Goal: Download file/media

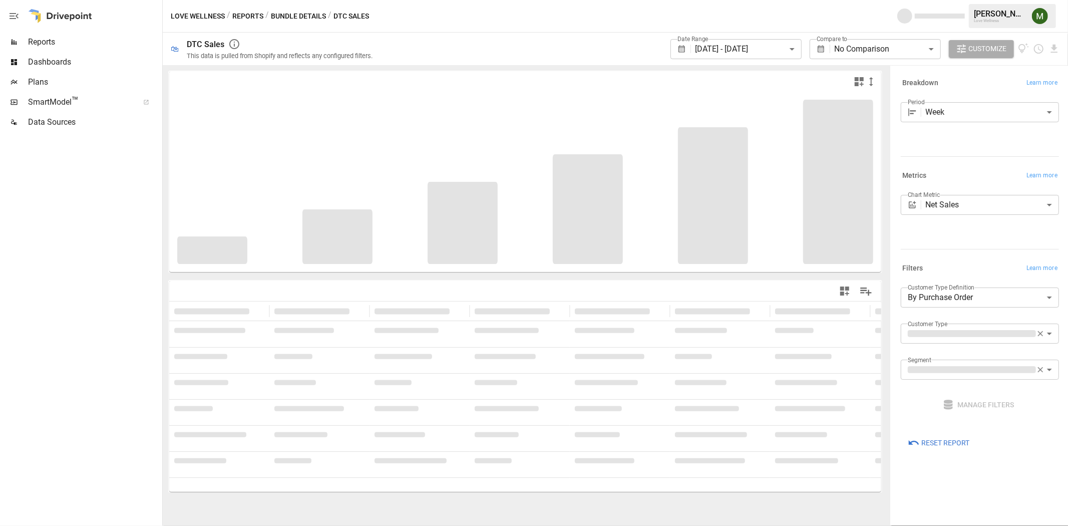
click at [779, 0] on body "**********" at bounding box center [534, 0] width 1068 height 0
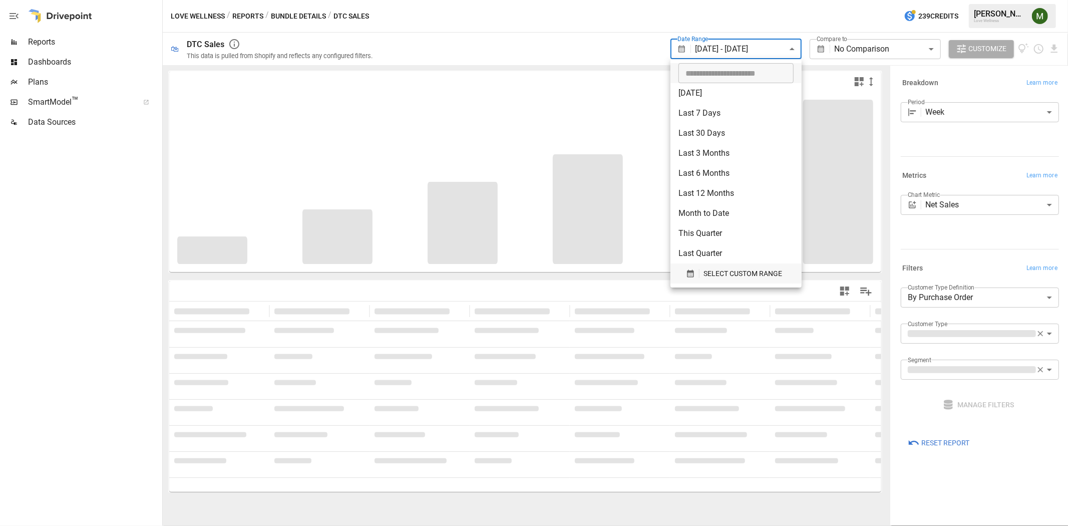
click at [687, 276] on icon "button" at bounding box center [690, 273] width 9 height 9
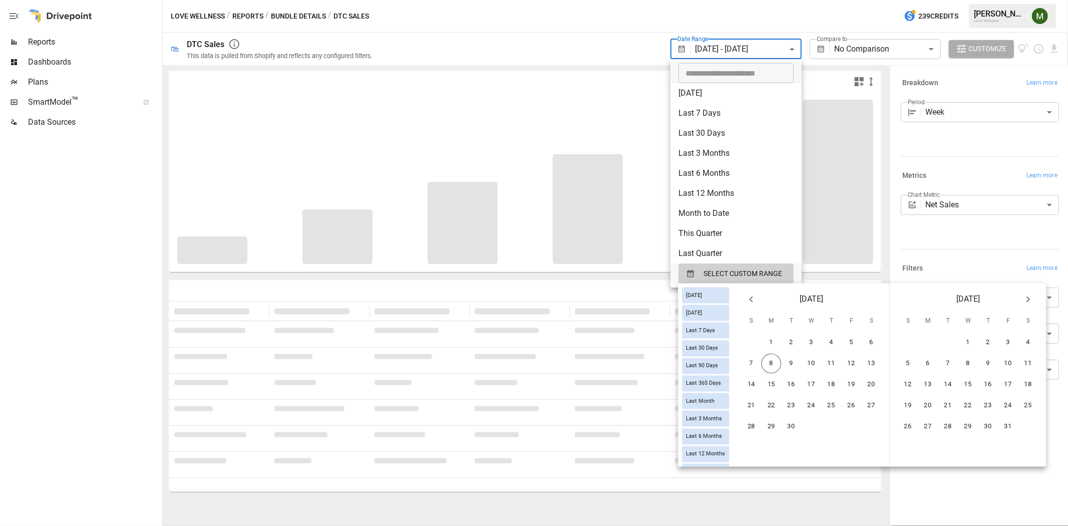
click at [754, 302] on icon "Previous month" at bounding box center [751, 300] width 12 height 12
click at [759, 438] on button "31" at bounding box center [752, 448] width 20 height 20
click at [1035, 343] on button "6" at bounding box center [1029, 343] width 20 height 20
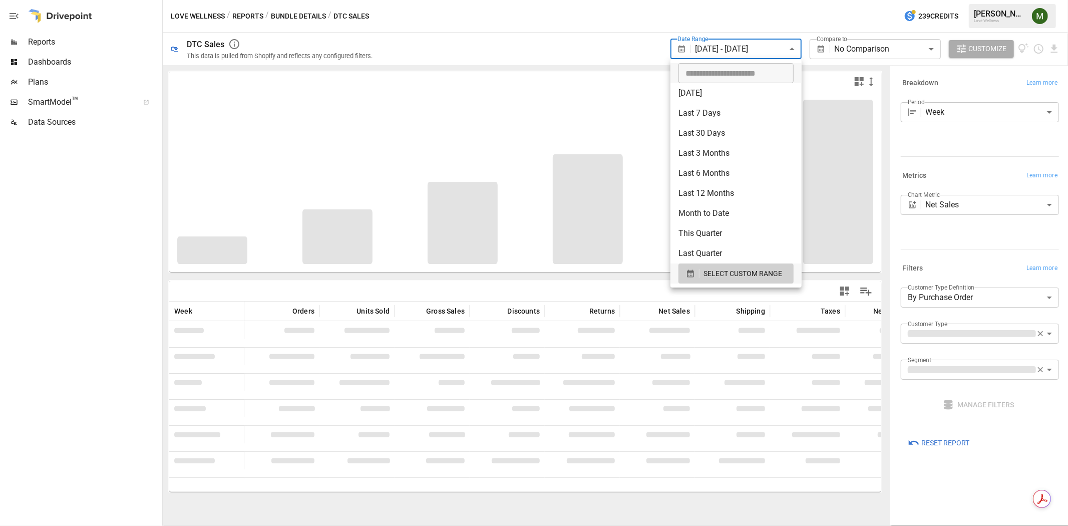
click at [563, 11] on div at bounding box center [534, 263] width 1068 height 526
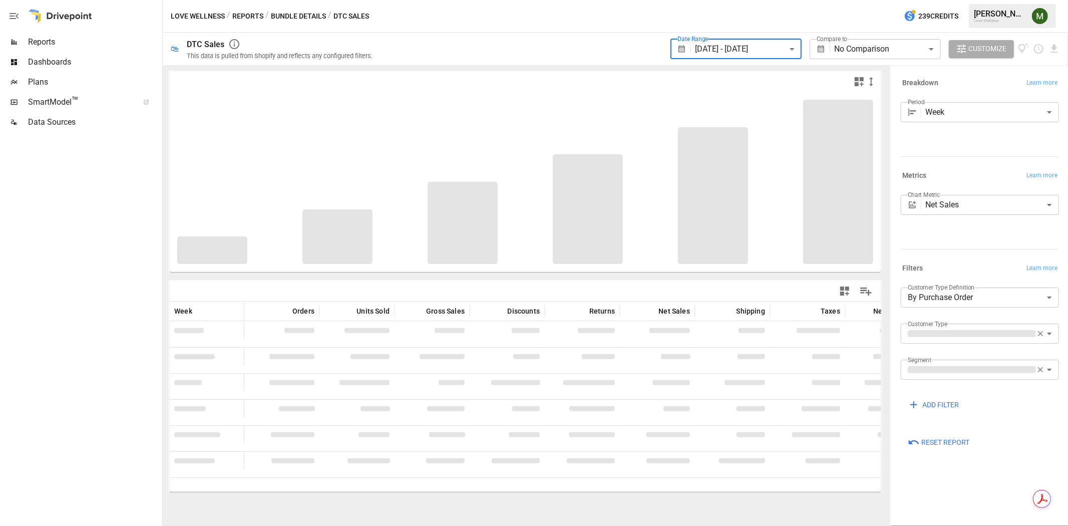
click at [789, 0] on body "**********" at bounding box center [534, 0] width 1068 height 0
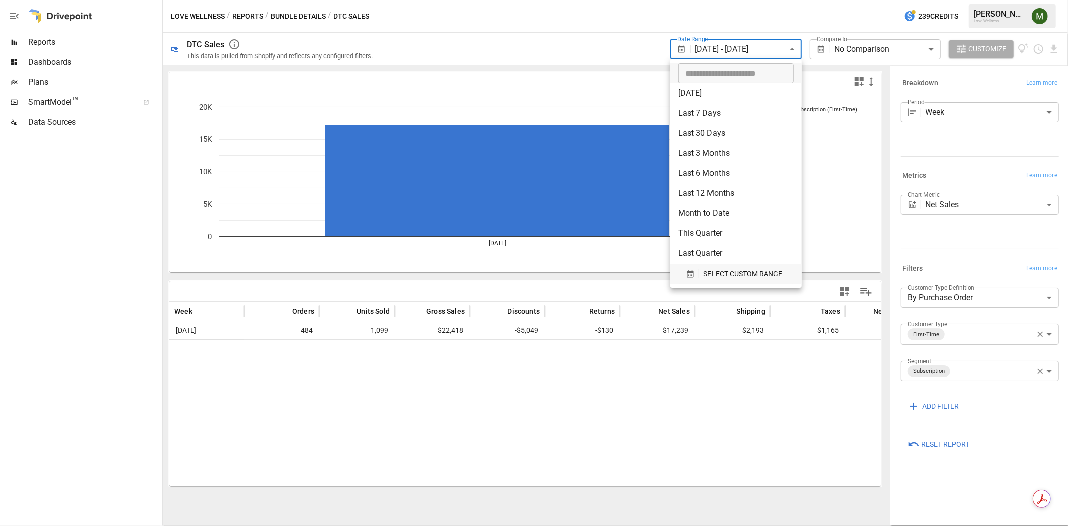
click at [688, 273] on icon "button" at bounding box center [690, 274] width 7 height 8
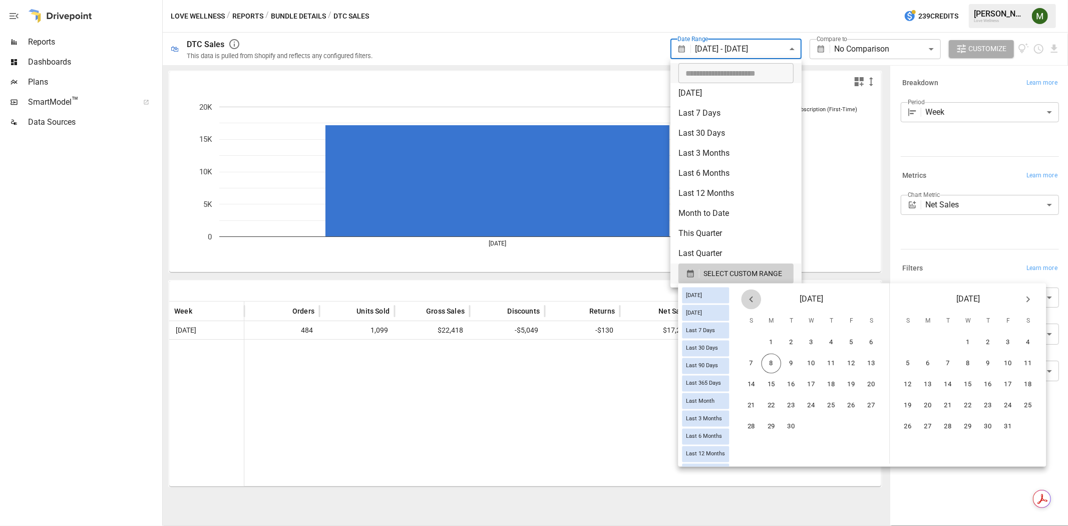
click at [757, 302] on icon "Previous month" at bounding box center [751, 300] width 12 height 12
drag, startPoint x: 763, startPoint y: 423, endPoint x: 787, endPoint y: 419, distance: 24.3
click at [762, 422] on button "24" at bounding box center [752, 427] width 20 height 20
click at [1039, 338] on button "6" at bounding box center [1029, 343] width 20 height 20
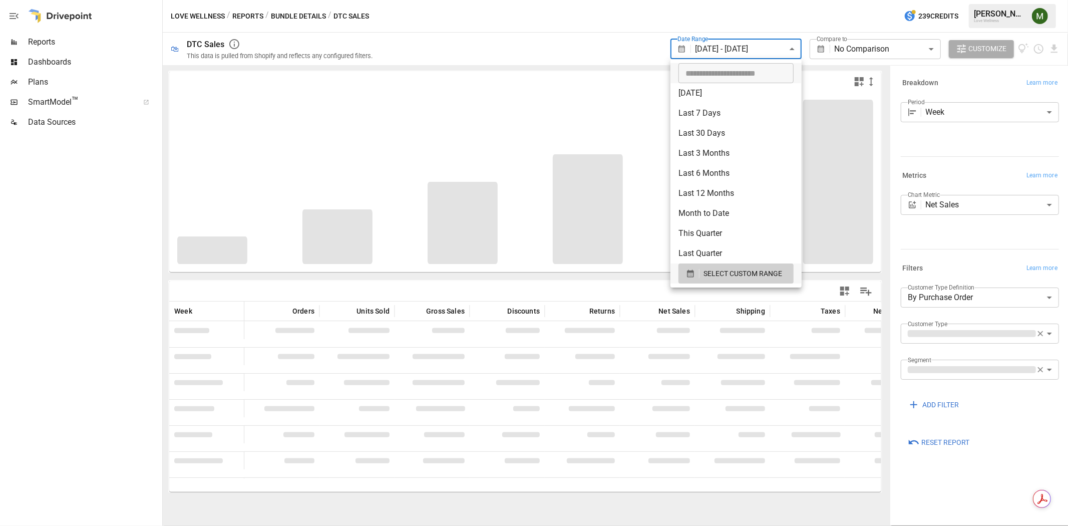
click at [653, 62] on div at bounding box center [534, 263] width 1068 height 526
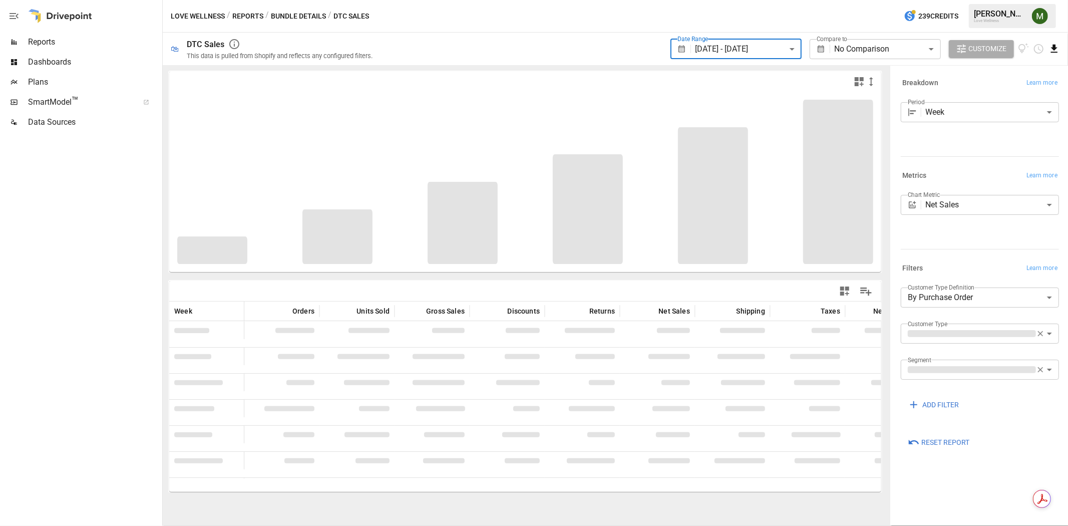
click at [1055, 48] on icon "Download report" at bounding box center [1054, 49] width 7 height 8
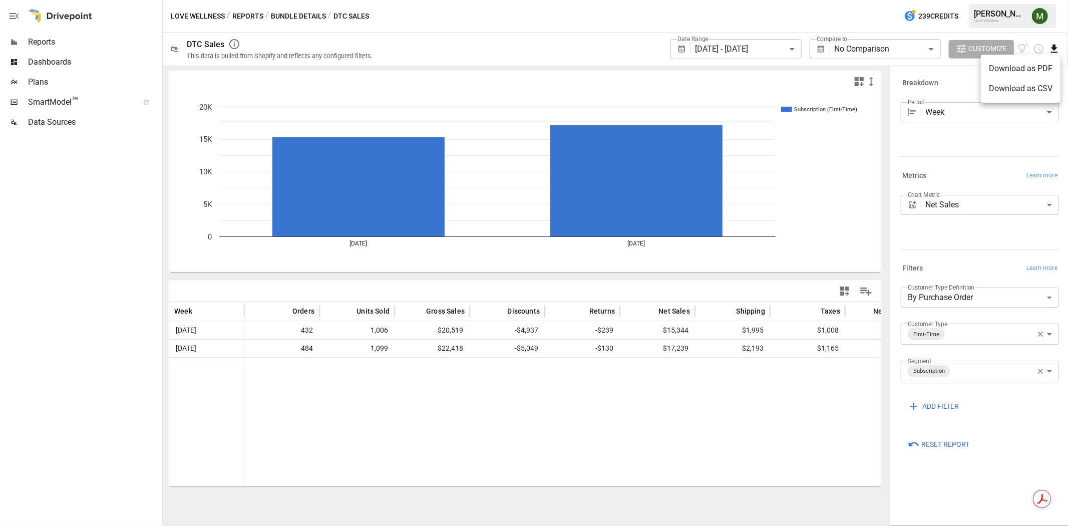
click at [984, 92] on li "Download as CSV" at bounding box center [1021, 89] width 80 height 20
